Goal: Transaction & Acquisition: Purchase product/service

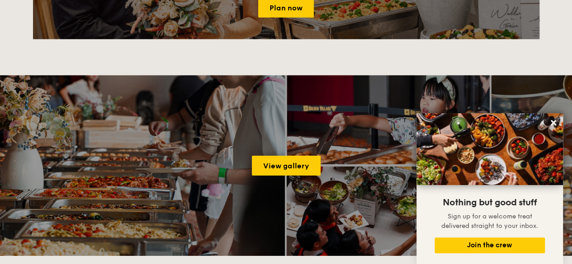
scroll to position [1310, 0]
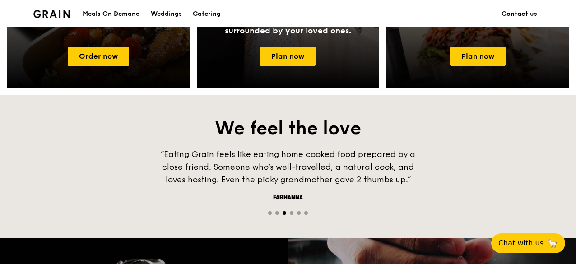
scroll to position [587, 0]
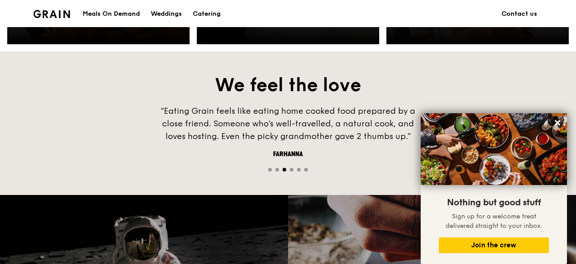
drag, startPoint x: 400, startPoint y: 198, endPoint x: 402, endPoint y: 203, distance: 5.3
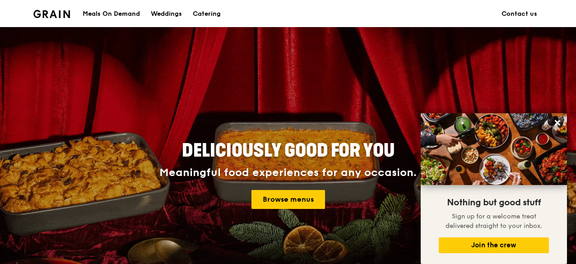
scroll to position [0, 0]
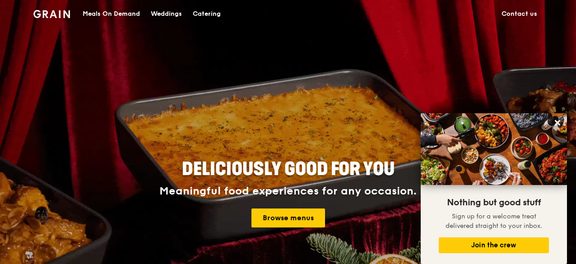
click at [110, 14] on div "Meals On Demand" at bounding box center [111, 13] width 57 height 27
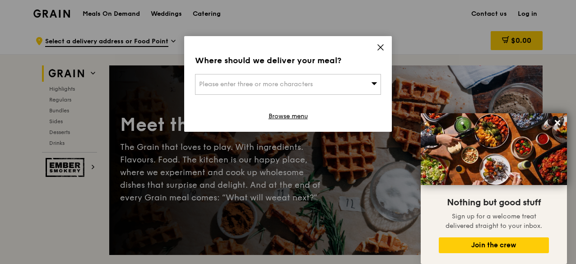
click at [379, 44] on icon at bounding box center [381, 47] width 8 height 8
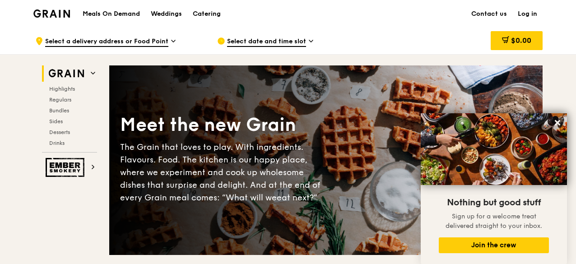
click at [87, 75] on img at bounding box center [67, 74] width 42 height 16
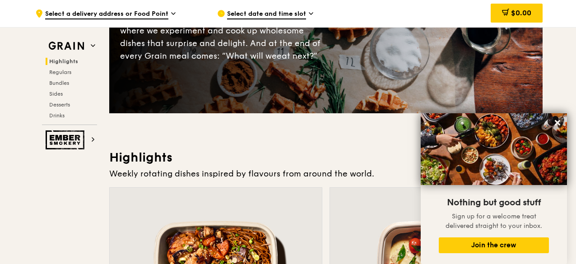
scroll to position [255, 0]
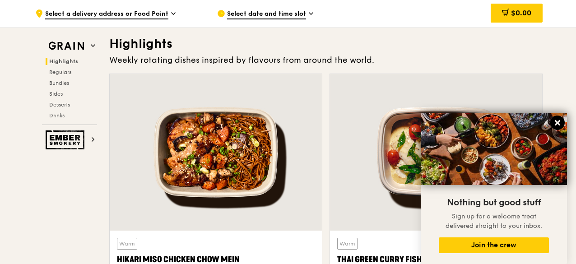
click at [559, 122] on icon at bounding box center [557, 122] width 5 height 5
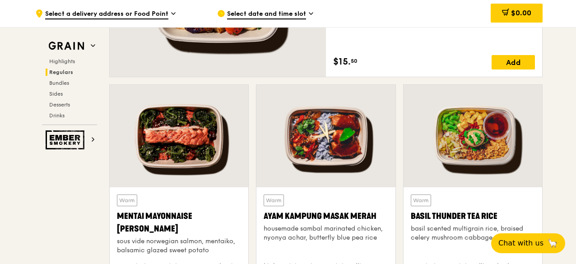
scroll to position [651, 0]
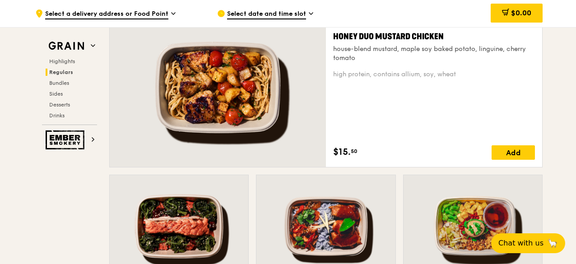
click at [66, 74] on span "Regulars" at bounding box center [61, 72] width 24 height 6
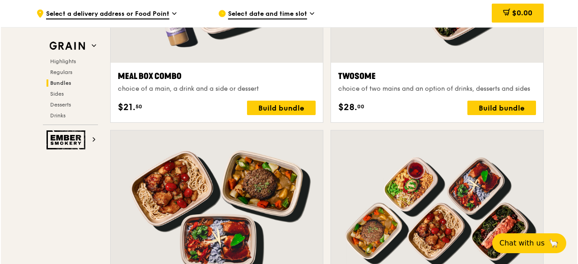
scroll to position [1533, 0]
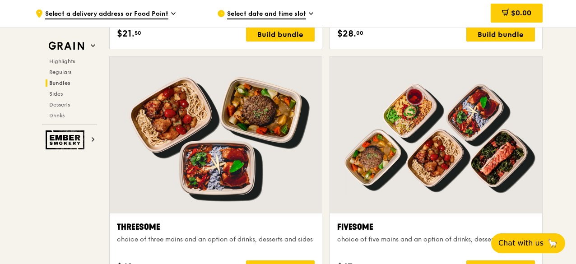
click at [157, 116] on div at bounding box center [216, 135] width 212 height 157
click at [428, 176] on div at bounding box center [436, 135] width 212 height 157
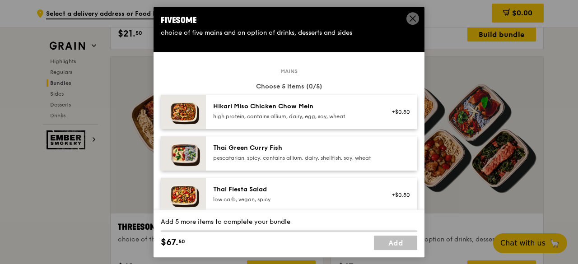
scroll to position [90, 0]
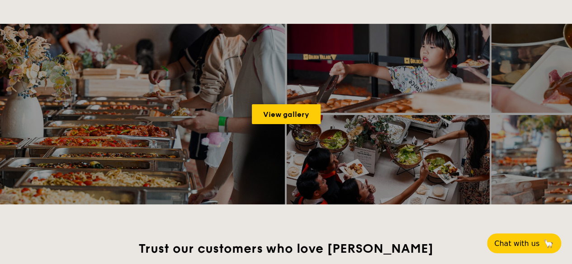
scroll to position [1355, 0]
